Goal: Transaction & Acquisition: Subscribe to service/newsletter

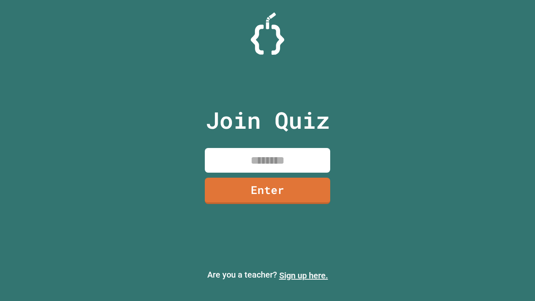
click at [304, 276] on link "Sign up here." at bounding box center [303, 276] width 49 height 10
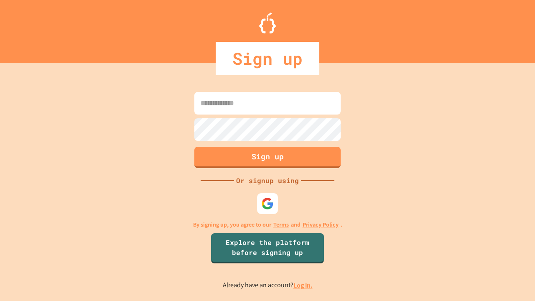
click at [304, 285] on link "Log in." at bounding box center [303, 285] width 19 height 9
